Goal: Transaction & Acquisition: Download file/media

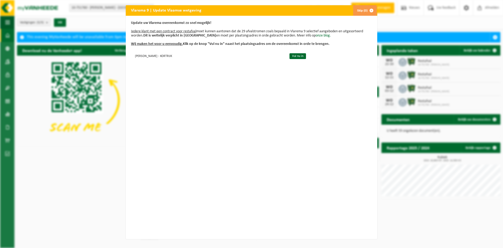
click at [370, 11] on span "button" at bounding box center [371, 10] width 10 height 10
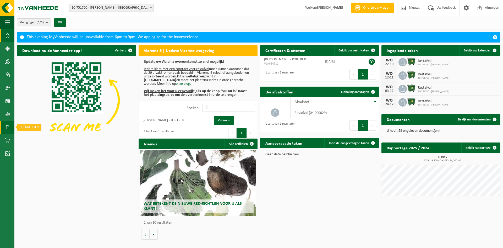
click at [4, 127] on link "Documenten" at bounding box center [7, 127] width 14 height 13
click at [41, 126] on span "Facturen" at bounding box center [37, 127] width 14 height 10
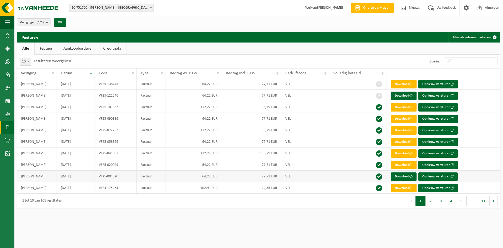
click at [40, 177] on td "BILLIET FILIP" at bounding box center [37, 176] width 40 height 12
click at [41, 176] on td "BILLIET FILIP" at bounding box center [37, 176] width 40 height 12
click at [407, 177] on link "Download" at bounding box center [404, 176] width 26 height 8
click at [399, 153] on link "Download" at bounding box center [404, 153] width 26 height 8
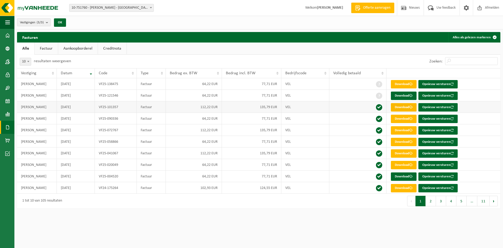
click at [402, 107] on link "Download" at bounding box center [404, 107] width 26 height 8
click at [401, 94] on link "Download" at bounding box center [404, 95] width 26 height 8
